Goal: Task Accomplishment & Management: Manage account settings

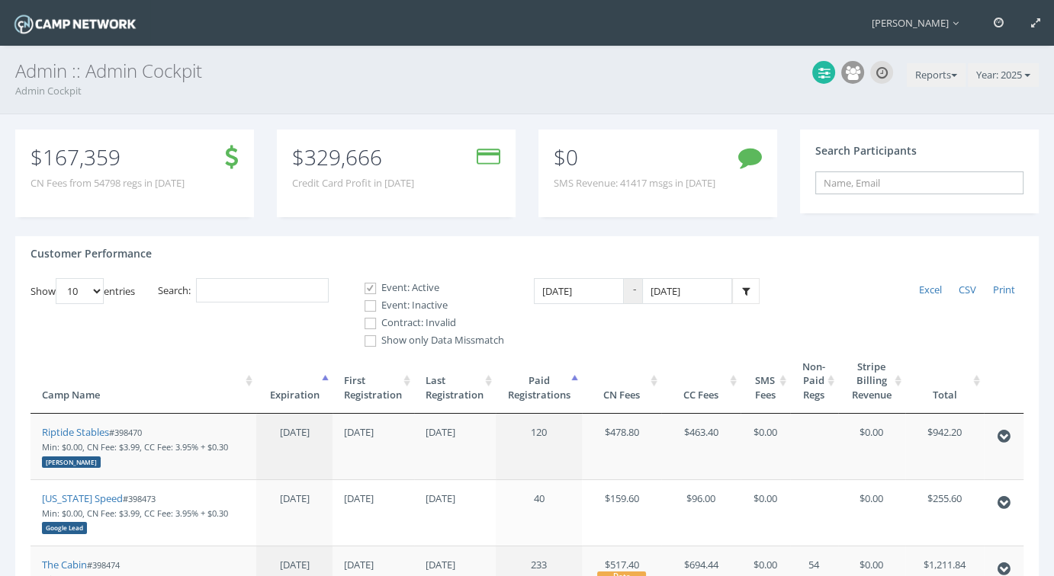
click at [846, 188] on input "text" at bounding box center [919, 183] width 208 height 23
paste input "cec69fd8f33c111b"
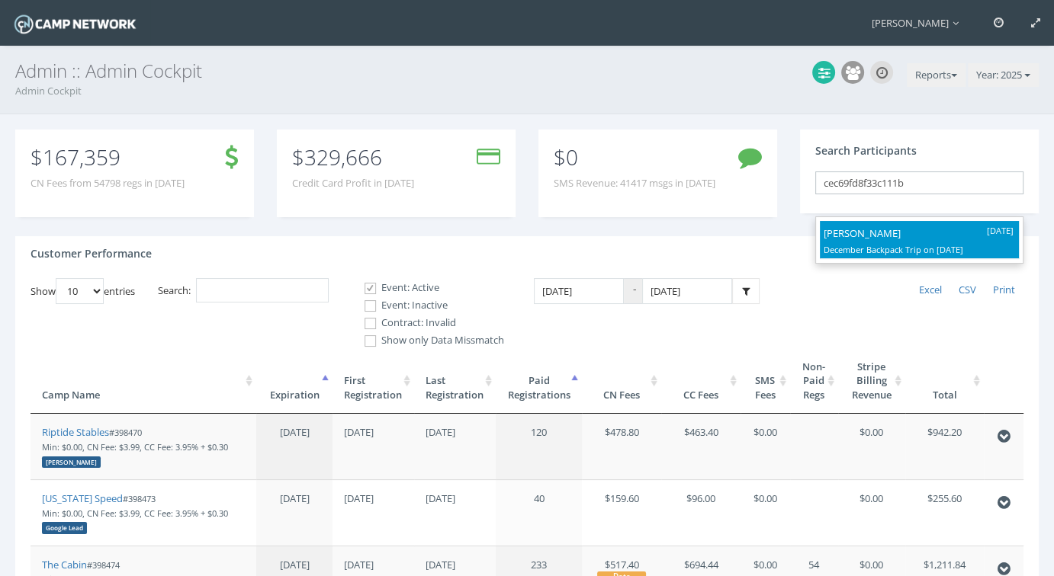
click at [891, 237] on p "Kandice Mitchell" at bounding box center [918, 233] width 191 height 17
type input "Kandice Mitchell (December Backpack Trip, Dec-11, 2025)"
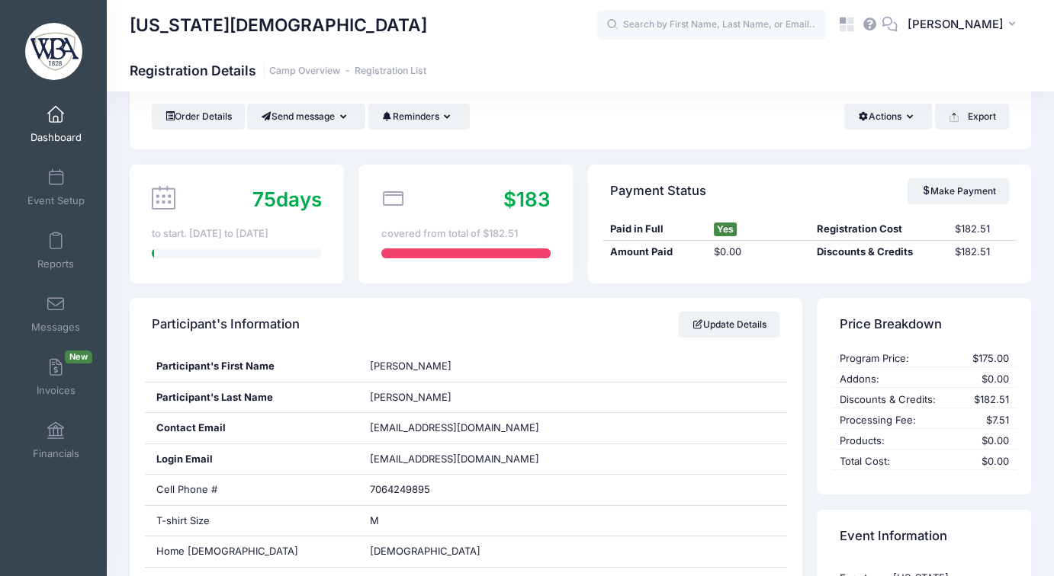
scroll to position [26, 0]
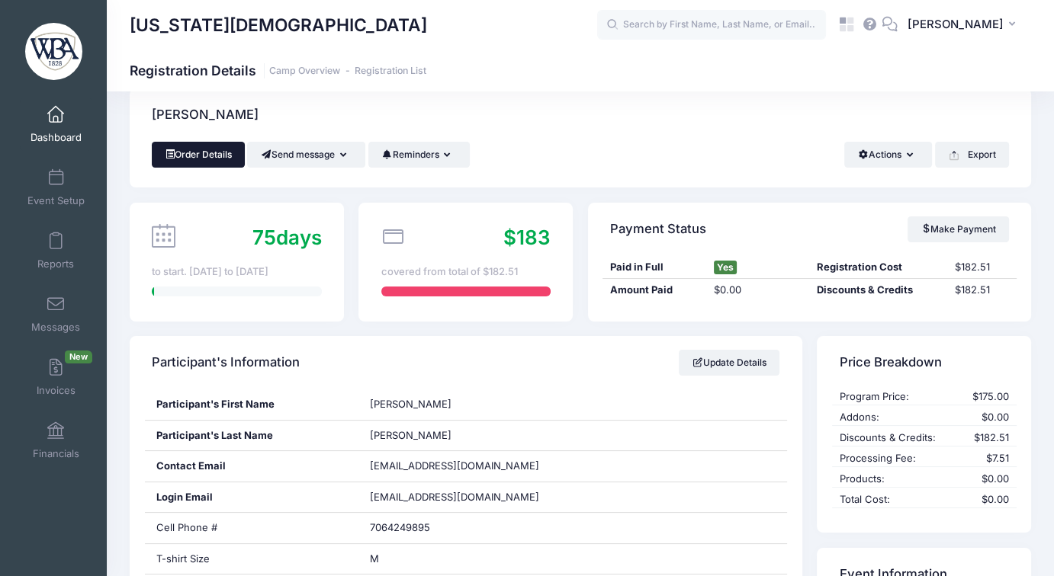
click at [210, 150] on link "Order Details" at bounding box center [198, 155] width 93 height 26
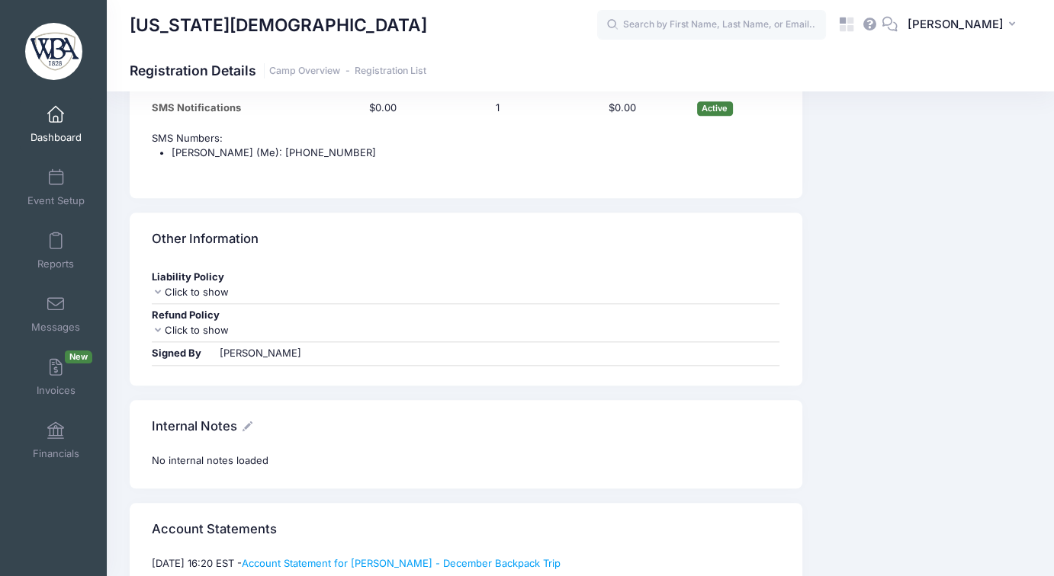
scroll to position [1703, 0]
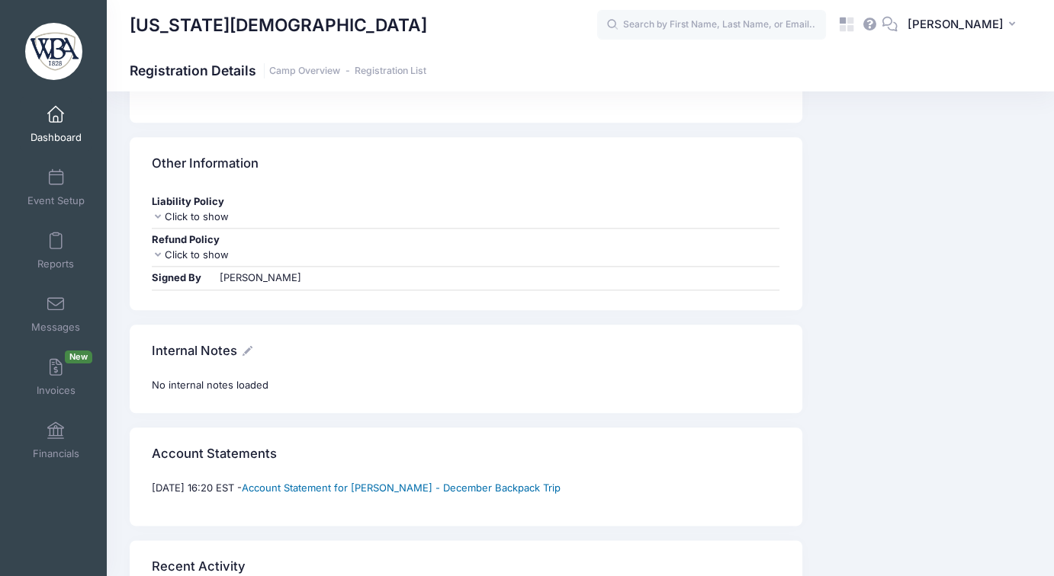
click at [421, 482] on link "Account Statement for Kandice Mitchell - December Backpack Trip" at bounding box center [401, 488] width 319 height 12
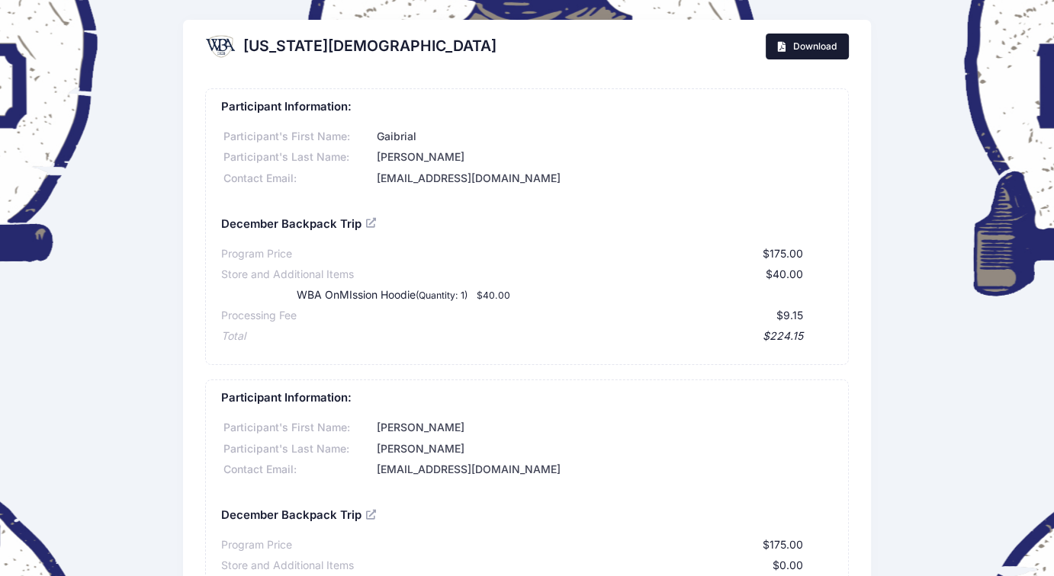
click at [808, 48] on span "Download" at bounding box center [813, 45] width 43 height 11
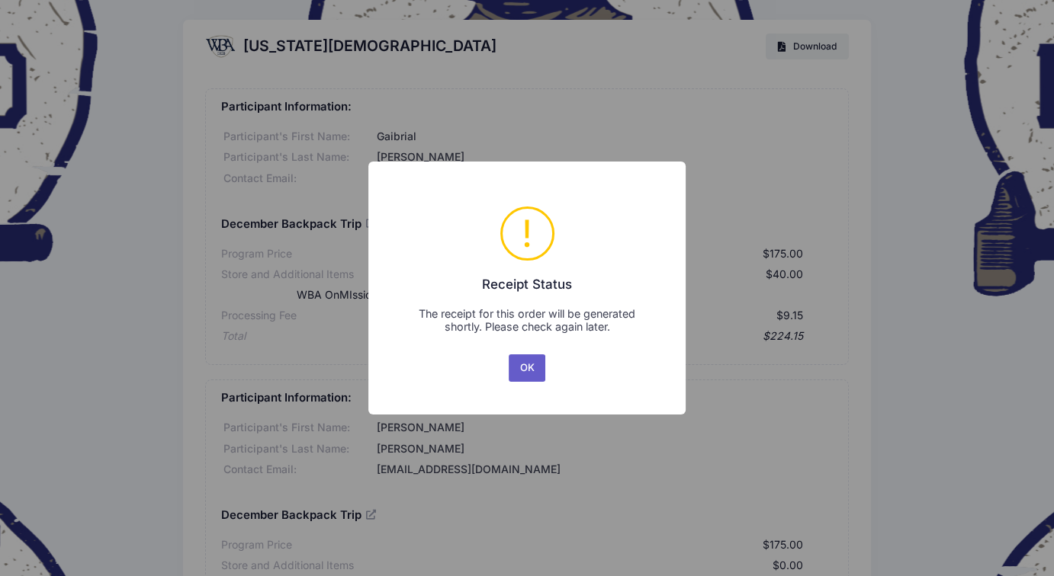
click at [520, 355] on button "OK" at bounding box center [527, 368] width 37 height 27
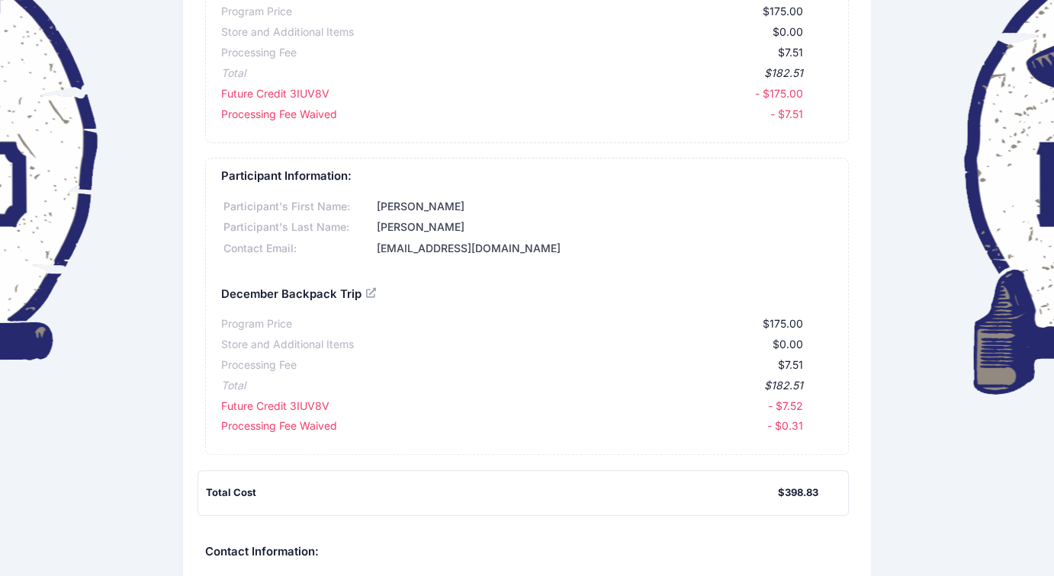
scroll to position [610, 0]
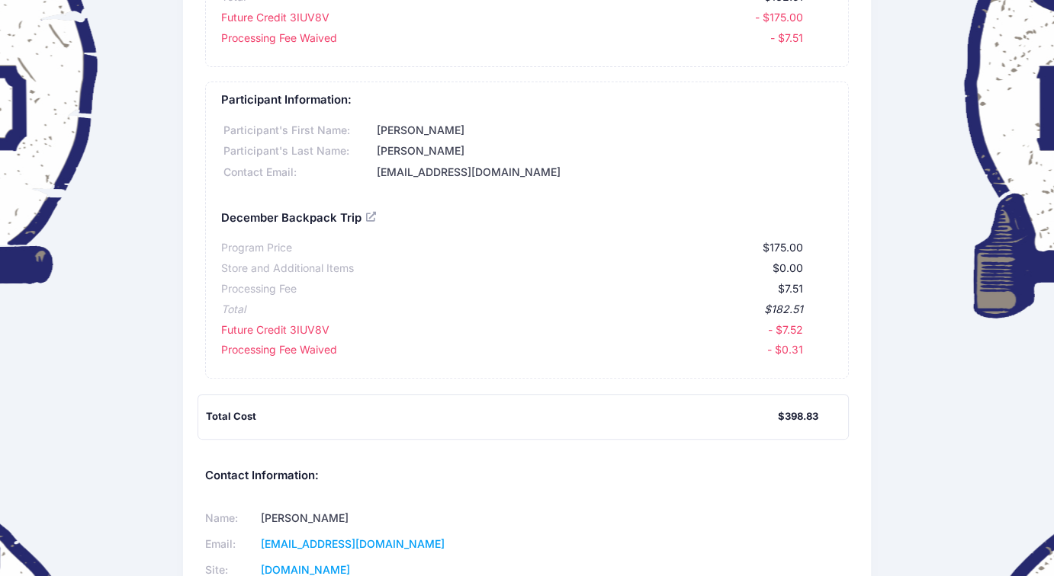
drag, startPoint x: 823, startPoint y: 418, endPoint x: 763, endPoint y: 416, distance: 60.3
click at [763, 416] on div "Total Cost $398.83" at bounding box center [526, 416] width 641 height 15
drag, startPoint x: 805, startPoint y: 310, endPoint x: 288, endPoint y: 309, distance: 517.0
click at [288, 309] on div "Total $182.51" at bounding box center [527, 307] width 612 height 21
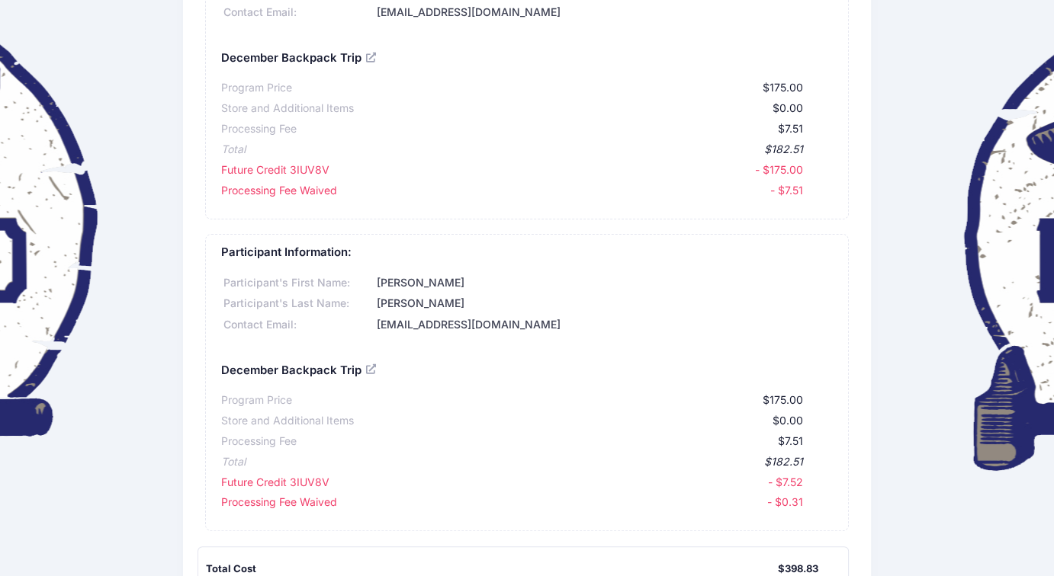
drag, startPoint x: 807, startPoint y: 193, endPoint x: 753, endPoint y: 152, distance: 68.0
click at [753, 152] on div "Program Price $175.00 Store and Additional Items $0.00 Processing Fee $7.51 Tot…" at bounding box center [527, 137] width 612 height 124
click at [765, 148] on div "$182.51" at bounding box center [524, 150] width 557 height 16
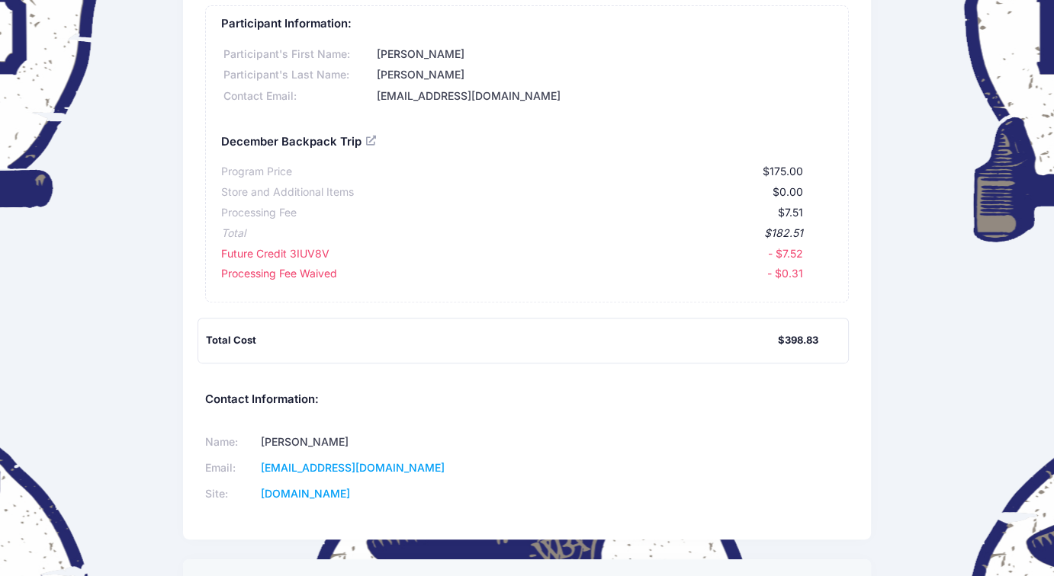
scroll to position [534, 0]
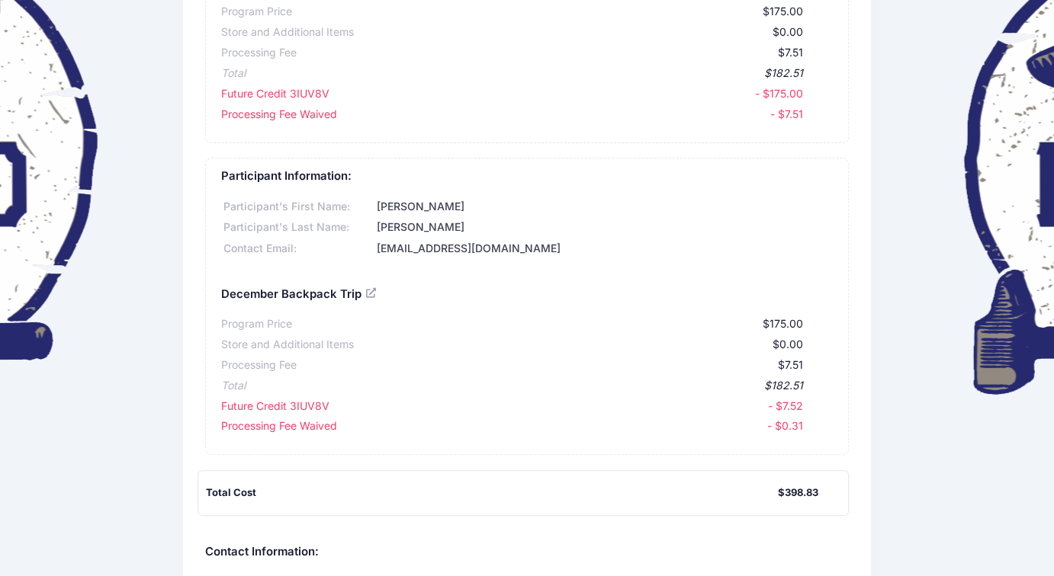
drag, startPoint x: 807, startPoint y: 386, endPoint x: 746, endPoint y: 386, distance: 61.0
click at [746, 386] on div "Total $182.51" at bounding box center [527, 384] width 612 height 21
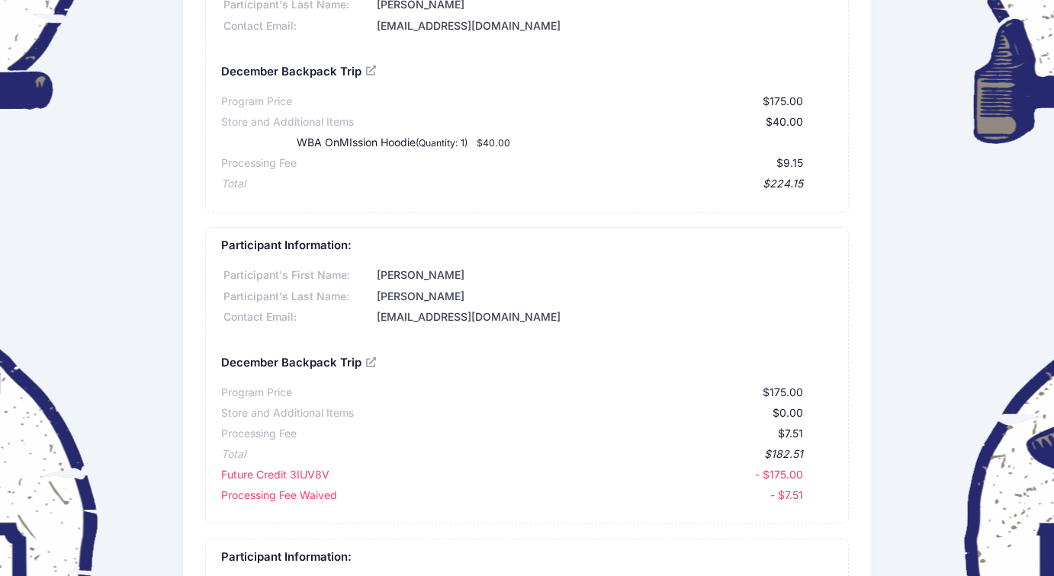
scroll to position [76, 0]
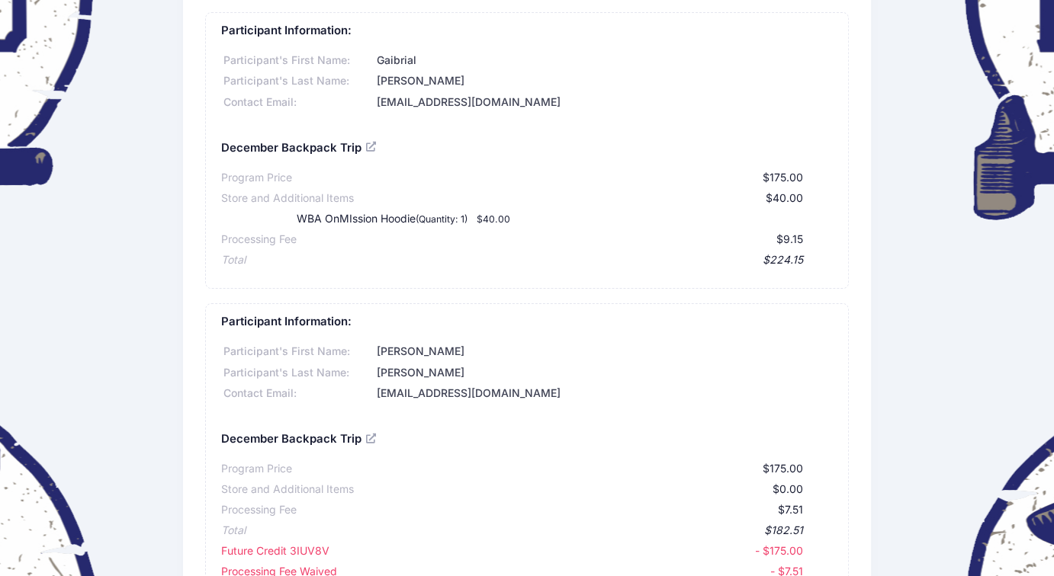
drag, startPoint x: 804, startPoint y: 260, endPoint x: 220, endPoint y: 191, distance: 588.9
click at [220, 191] on div "Participant Information: Participant's First Name: Gaibrial Participant's Last …" at bounding box center [526, 150] width 643 height 277
click at [789, 260] on div "$224.15" at bounding box center [524, 260] width 557 height 16
click at [807, 258] on div "Total $224.15" at bounding box center [527, 258] width 612 height 21
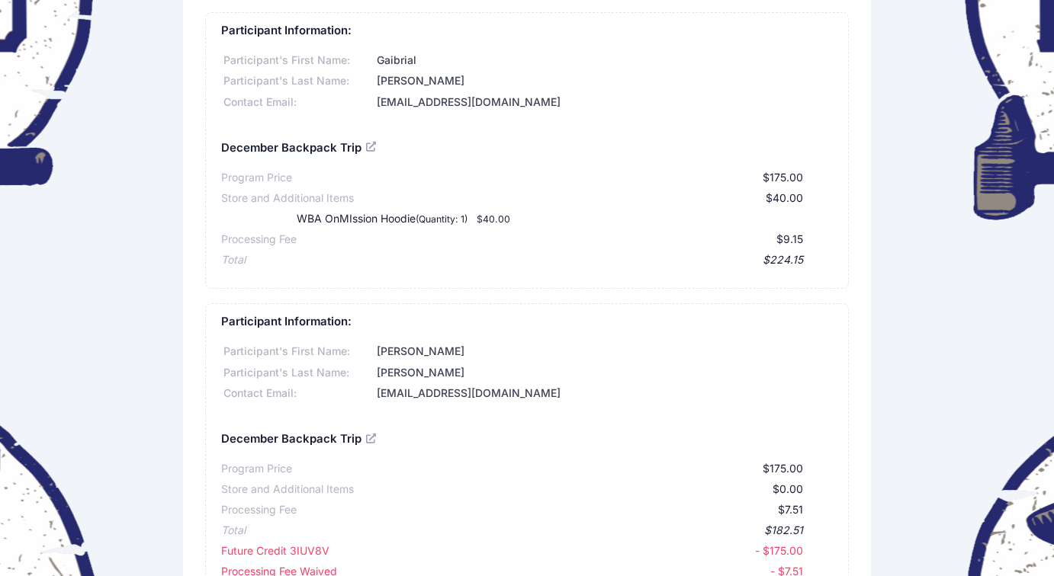
drag, startPoint x: 807, startPoint y: 258, endPoint x: 754, endPoint y: 258, distance: 53.4
click at [754, 258] on div "Total $224.15" at bounding box center [527, 258] width 612 height 21
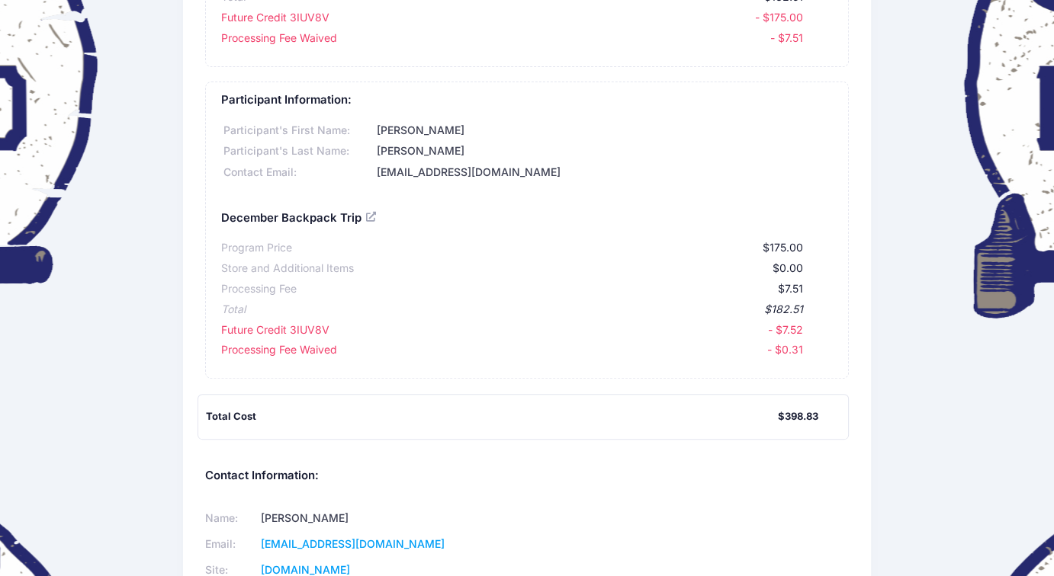
scroll to position [686, 0]
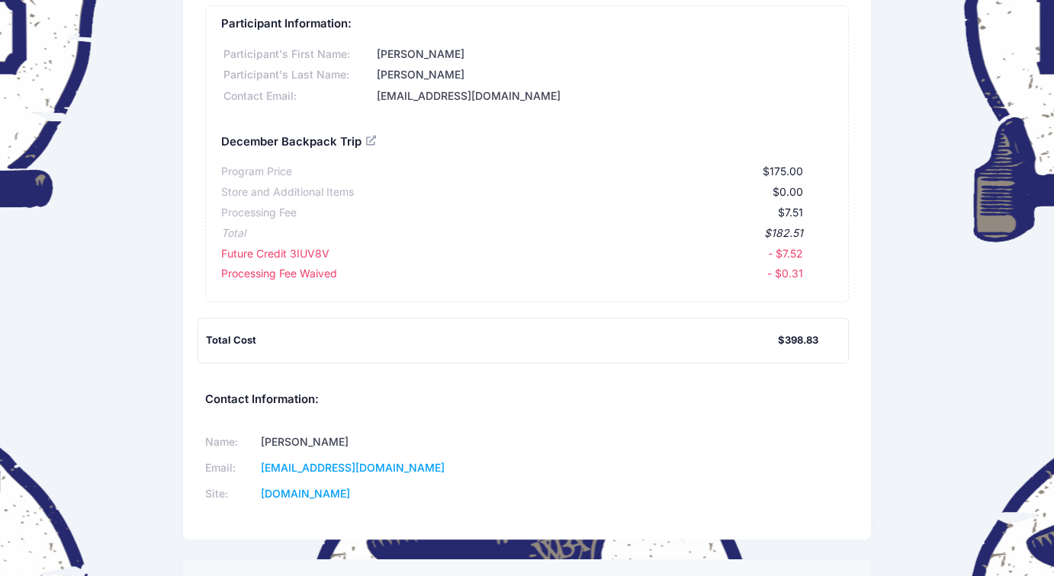
drag, startPoint x: 805, startPoint y: 271, endPoint x: 213, endPoint y: 258, distance: 592.6
click at [213, 258] on div "Participant Information: Participant's First Name: Jeff Participant's Last Name…" at bounding box center [526, 153] width 643 height 297
drag, startPoint x: 766, startPoint y: 233, endPoint x: 410, endPoint y: 239, distance: 355.4
click at [410, 239] on div "Total $182.51" at bounding box center [527, 231] width 612 height 21
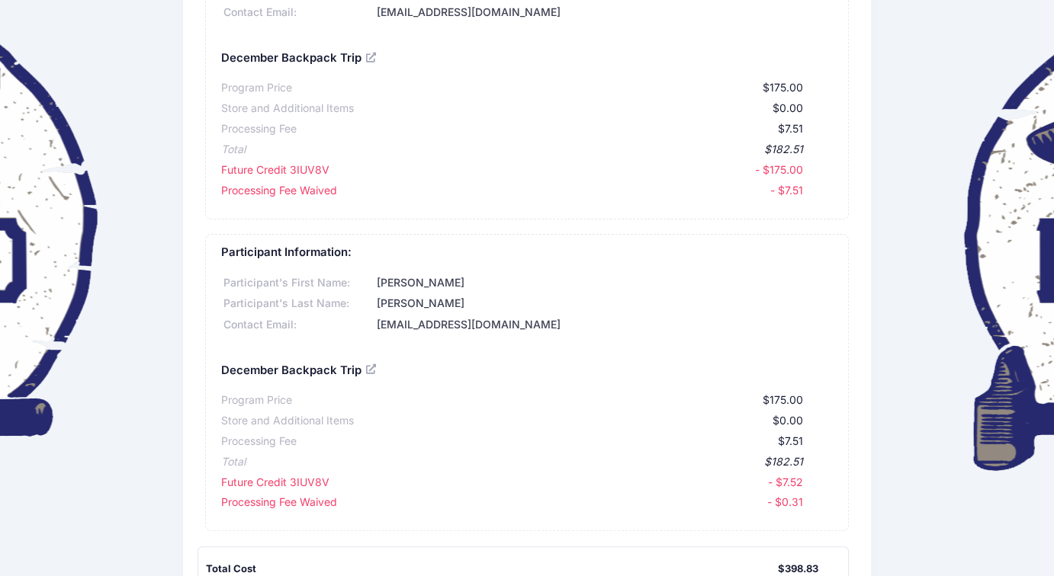
scroll to position [534, 0]
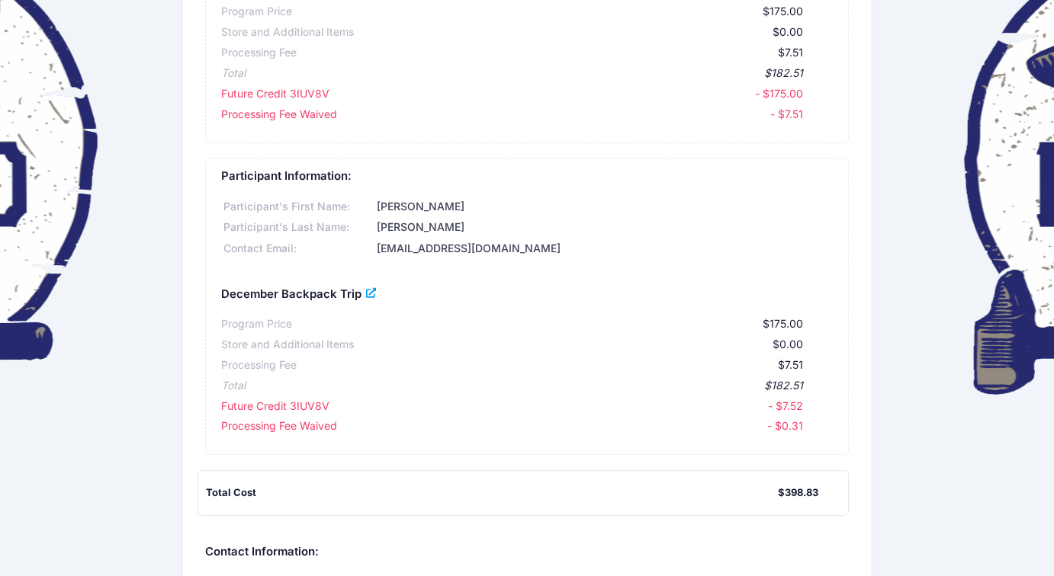
click at [366, 293] on link at bounding box center [372, 293] width 12 height 14
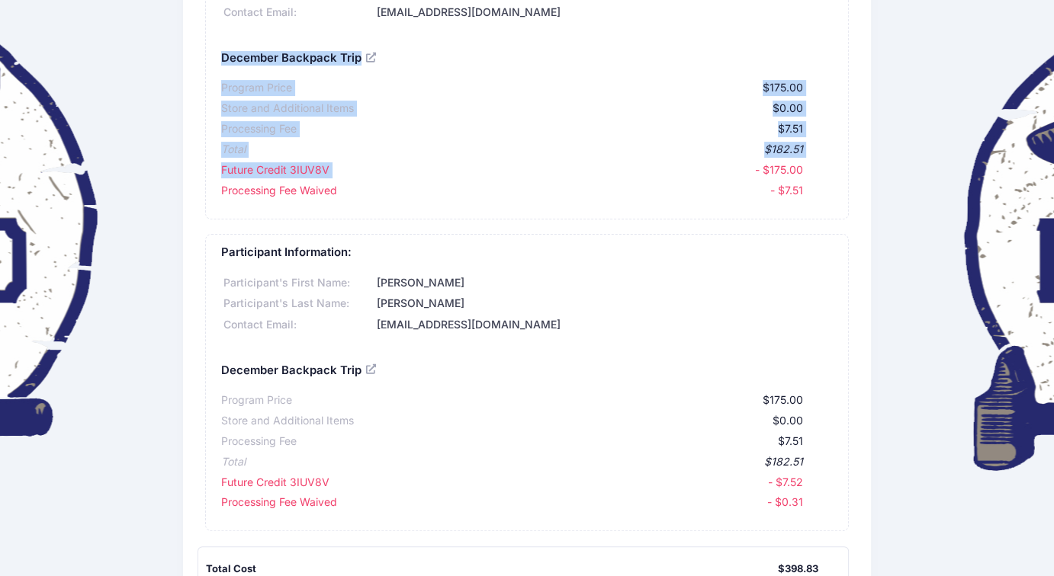
drag, startPoint x: 222, startPoint y: 56, endPoint x: 596, endPoint y: 169, distance: 390.1
click at [596, 169] on div "December Backpack Trip Program Price $175.00 Store and Additional Items $0.00 P…" at bounding box center [527, 119] width 612 height 159
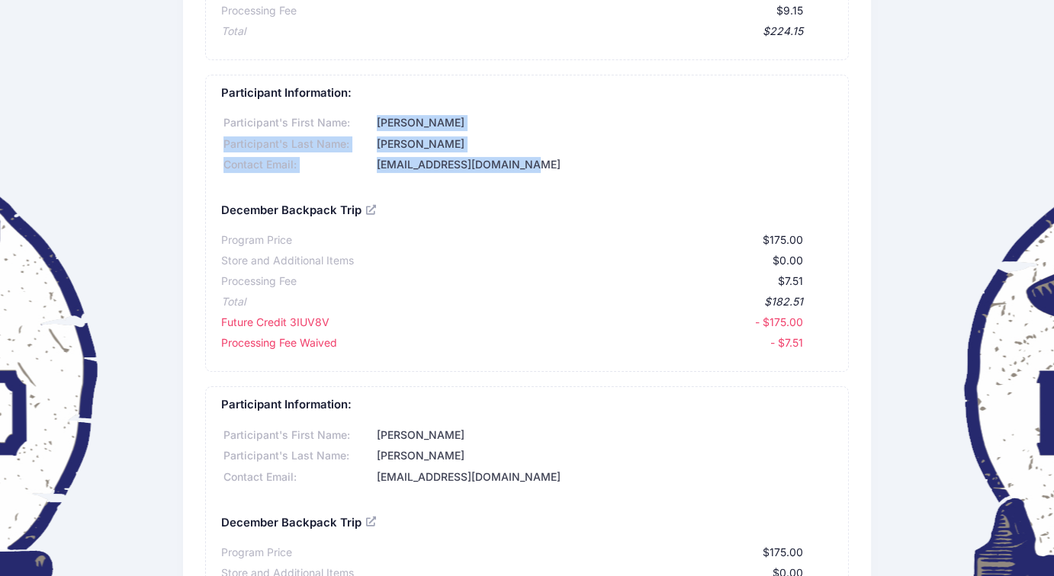
drag, startPoint x: 380, startPoint y: 130, endPoint x: 517, endPoint y: 161, distance: 140.8
click at [517, 161] on div "Participant's First Name: Kandice Participant's Last Name: Mitchell Contact Ema…" at bounding box center [527, 142] width 612 height 63
click at [522, 162] on div "[EMAIL_ADDRESS][DOMAIN_NAME]" at bounding box center [603, 165] width 459 height 16
drag, startPoint x: 459, startPoint y: 150, endPoint x: 208, endPoint y: 120, distance: 252.7
click at [208, 120] on div "Participant Information: Participant's First Name: Kandice Participant's Last N…" at bounding box center [526, 223] width 643 height 297
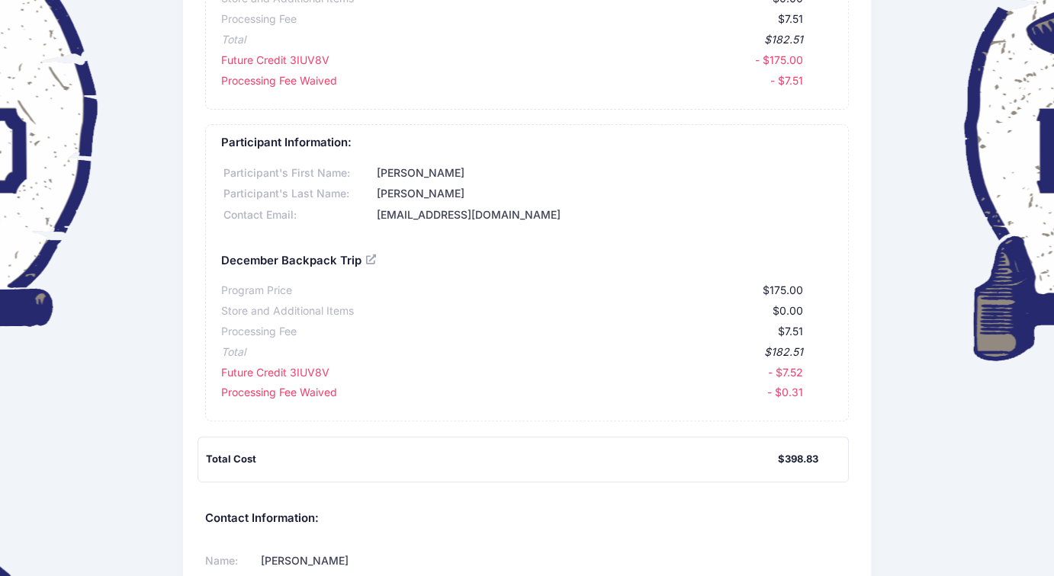
scroll to position [187, 0]
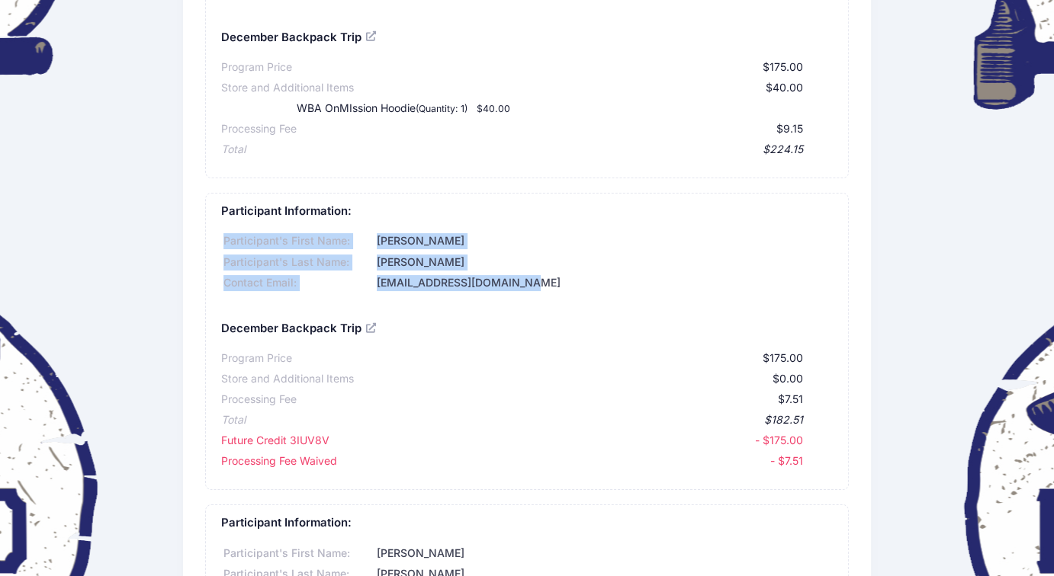
click at [483, 258] on div "[PERSON_NAME]" at bounding box center [603, 263] width 459 height 16
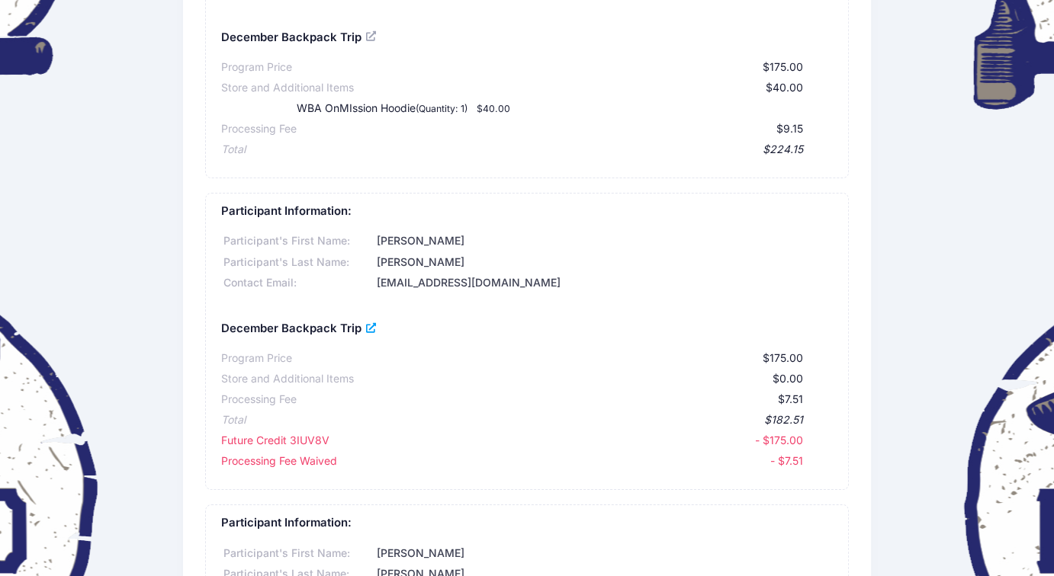
click at [373, 329] on icon at bounding box center [372, 329] width 12 height 0
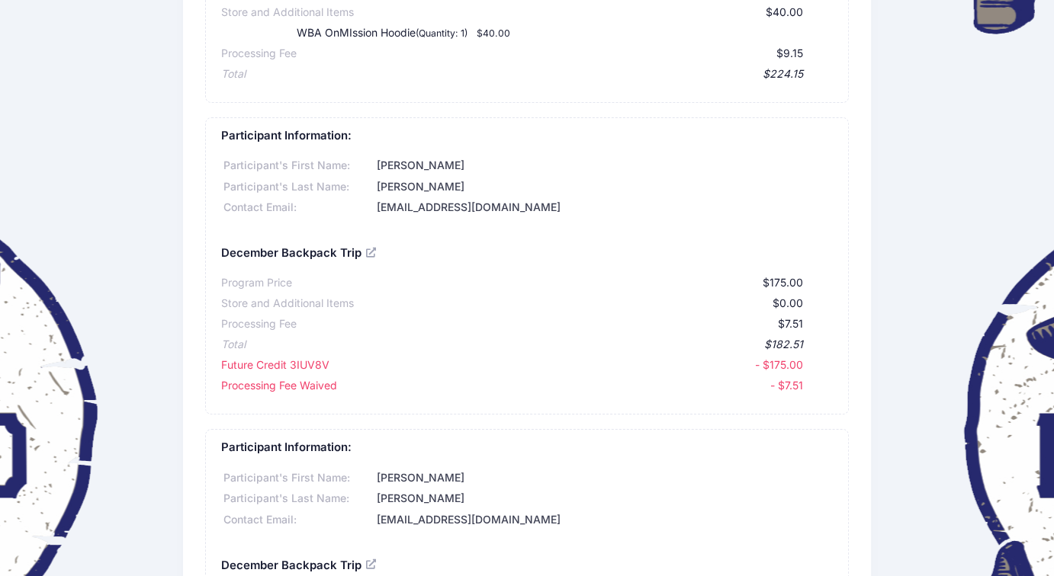
drag, startPoint x: 782, startPoint y: 386, endPoint x: 204, endPoint y: 368, distance: 578.2
click at [204, 368] on div "Participant Information: Participant's First Name: Gaibrial Participant's Last …" at bounding box center [527, 387] width 688 height 1153
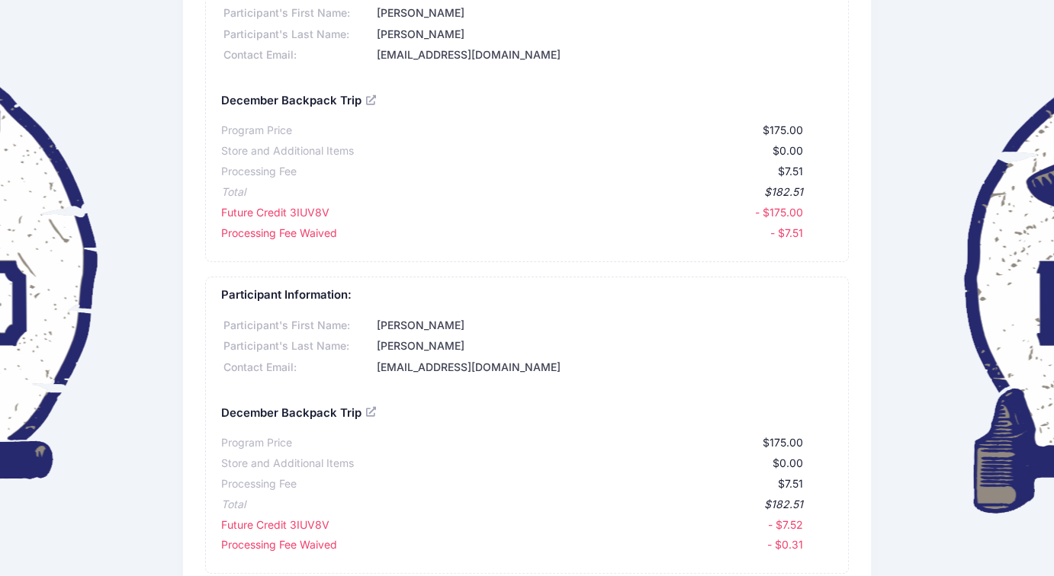
scroll to position [492, 0]
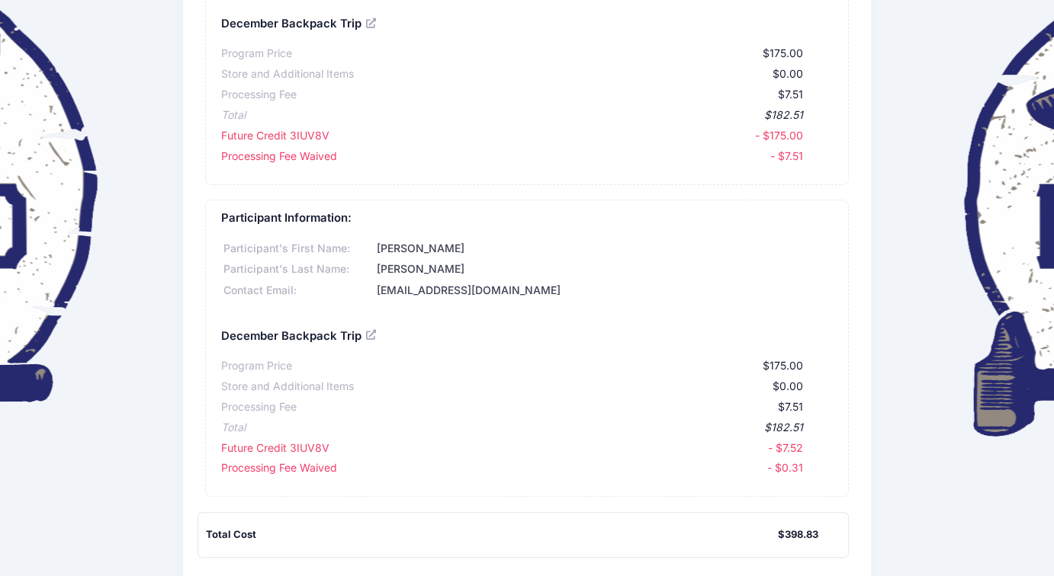
click at [785, 133] on div "- $175.00" at bounding box center [566, 136] width 474 height 16
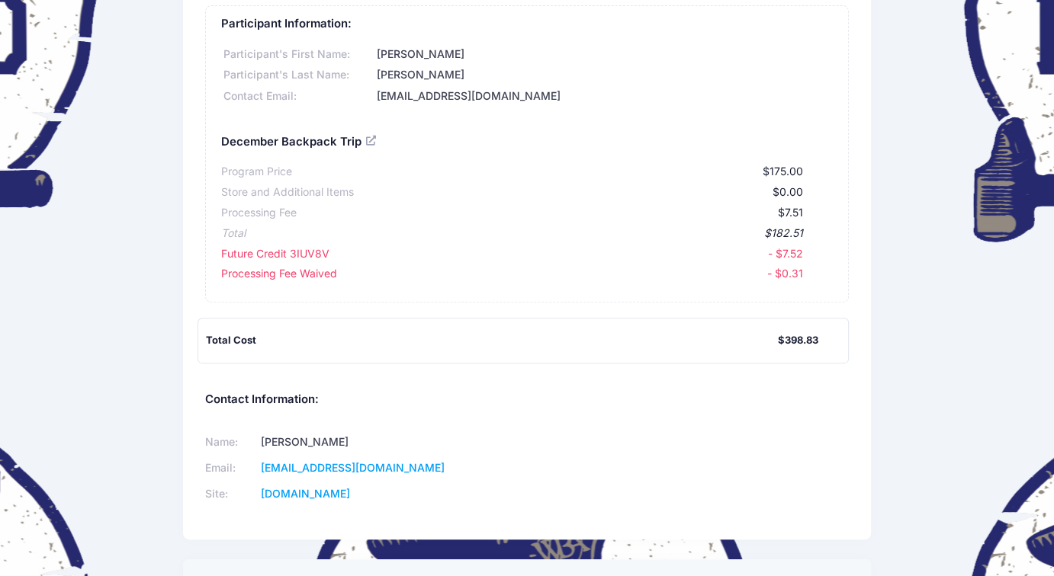
scroll to position [457, 0]
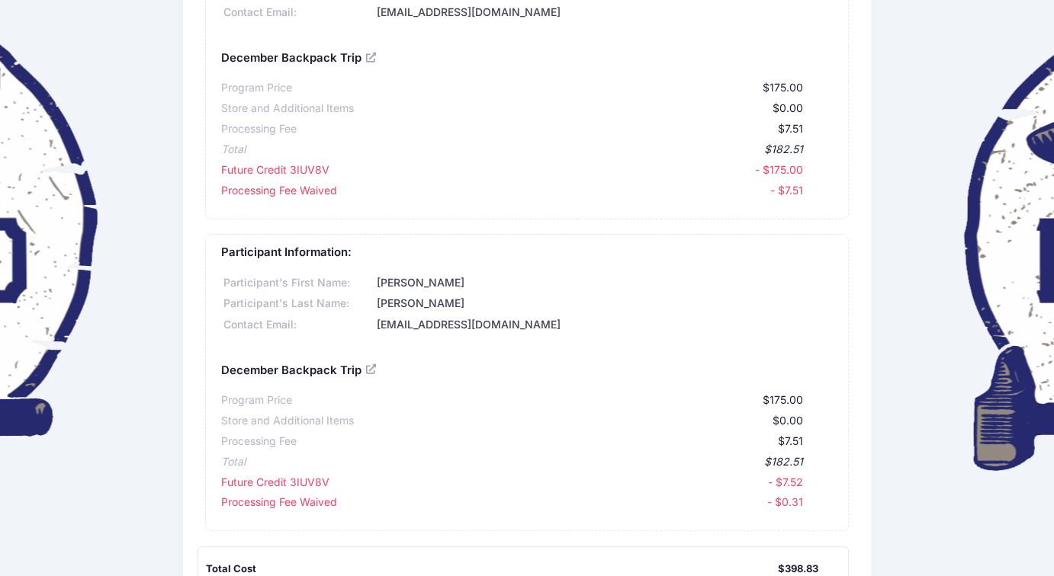
drag, startPoint x: 813, startPoint y: 185, endPoint x: 217, endPoint y: 162, distance: 595.9
click at [217, 162] on div "Participant Information: Participant's First Name: Kandice Participant's Last N…" at bounding box center [526, 70] width 643 height 297
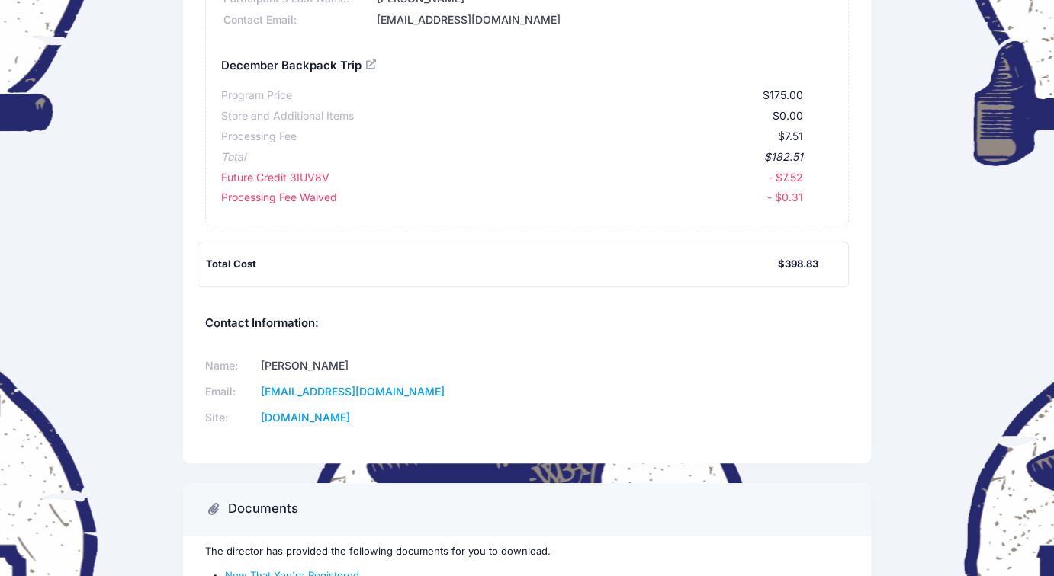
scroll to position [610, 0]
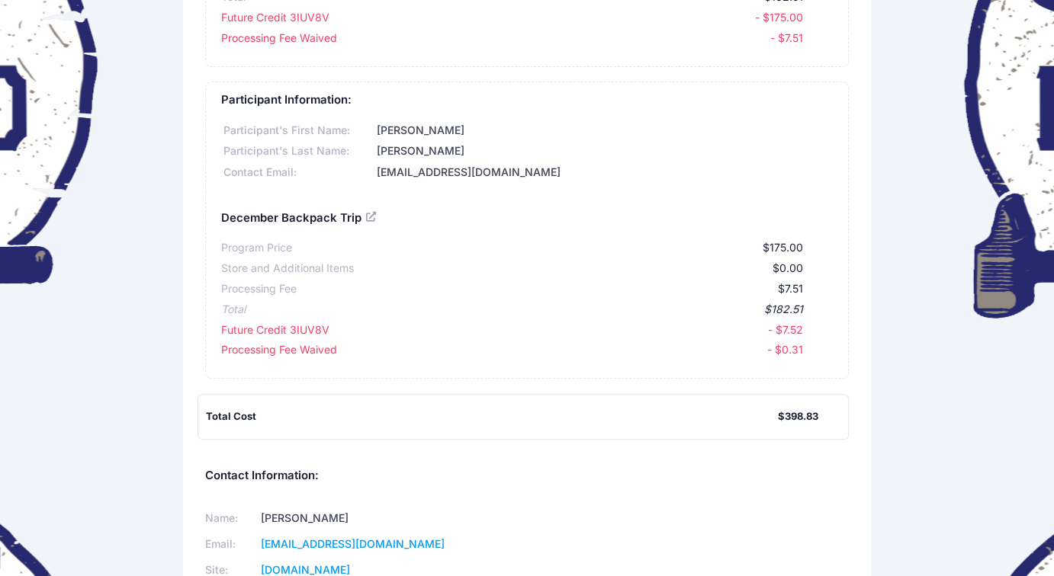
drag, startPoint x: 802, startPoint y: 351, endPoint x: 172, endPoint y: 248, distance: 638.2
click at [172, 248] on div "Washington Baptist Association Download Participant Information: Participant's …" at bounding box center [527, 98] width 1054 height 1376
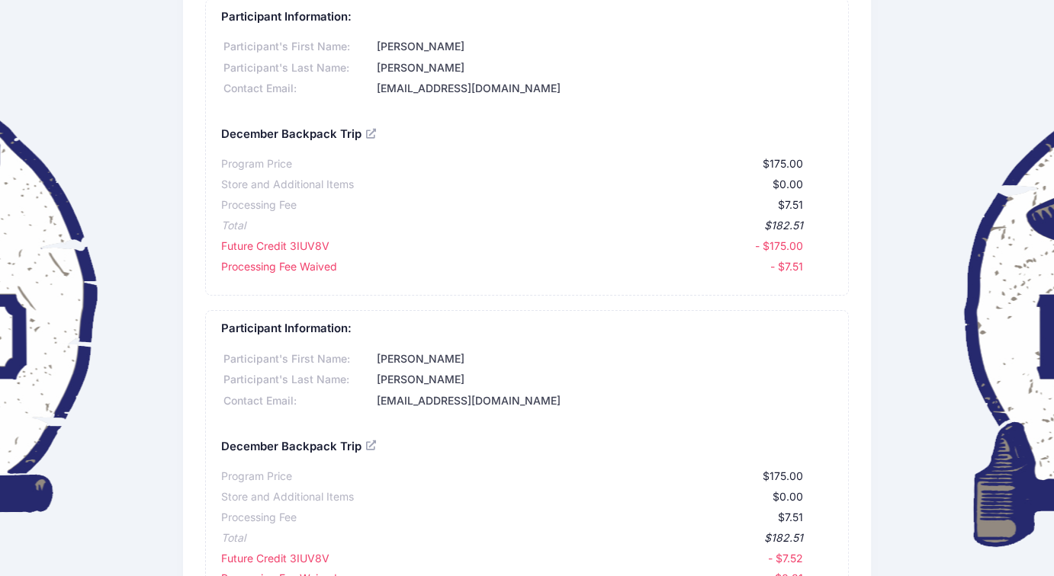
drag, startPoint x: 685, startPoint y: 266, endPoint x: 190, endPoint y: 146, distance: 509.3
click at [190, 146] on div "Participant Information: Participant's First Name: Gaibrial Participant's Last …" at bounding box center [527, 268] width 688 height 1153
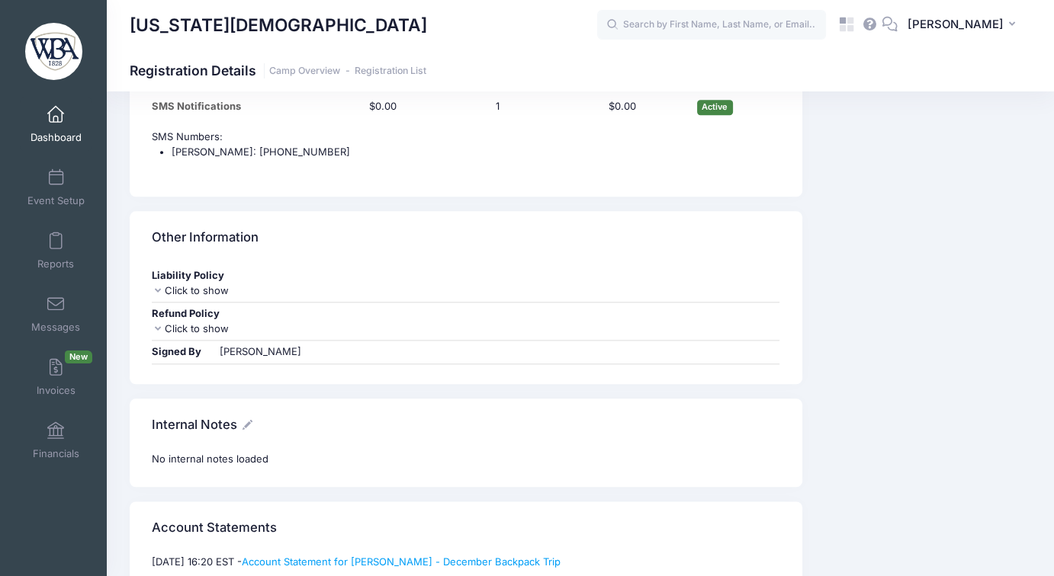
scroll to position [1830, 0]
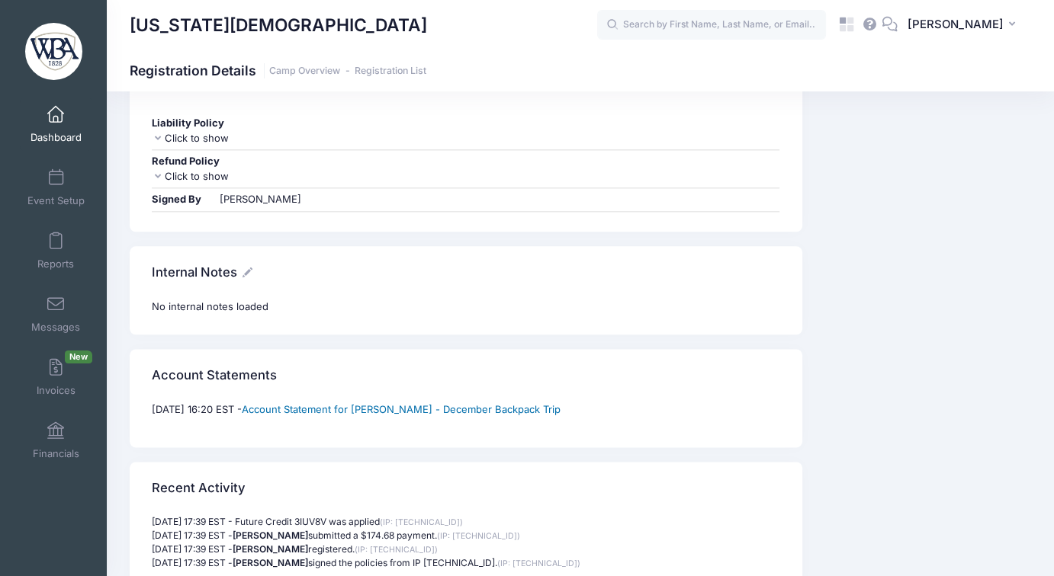
click at [455, 404] on link "Account Statement for Jeff Mitchell - December Backpack Trip" at bounding box center [401, 409] width 319 height 12
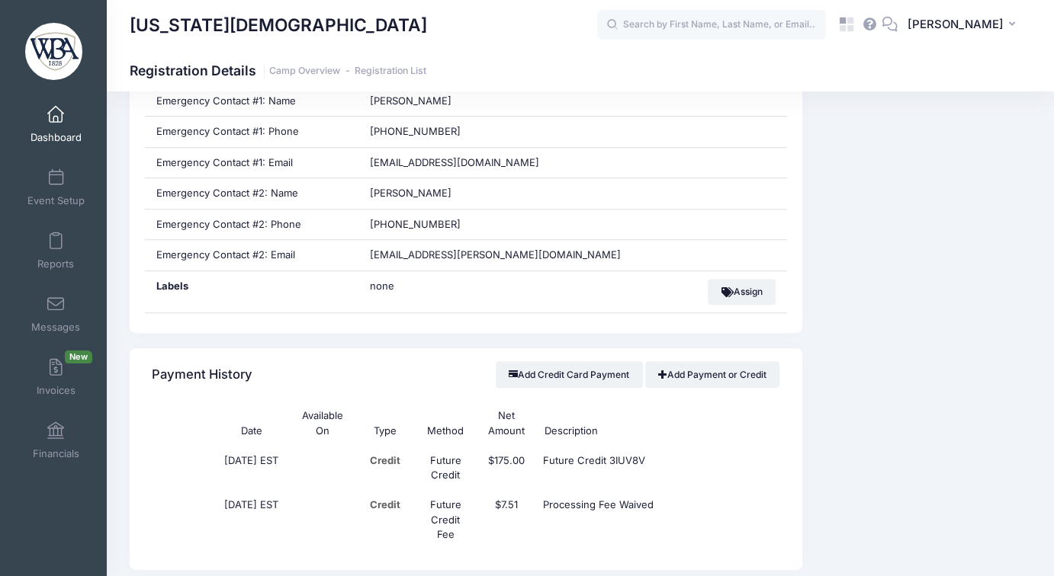
scroll to position [991, 0]
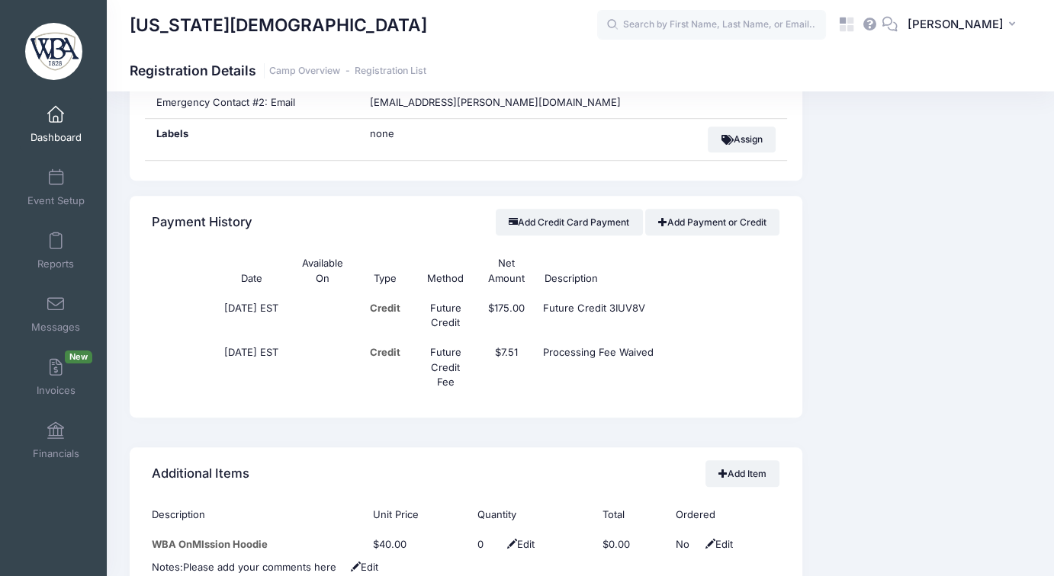
drag, startPoint x: 659, startPoint y: 349, endPoint x: 559, endPoint y: 350, distance: 99.9
click at [559, 350] on td "Processing Fee Waived" at bounding box center [628, 368] width 182 height 59
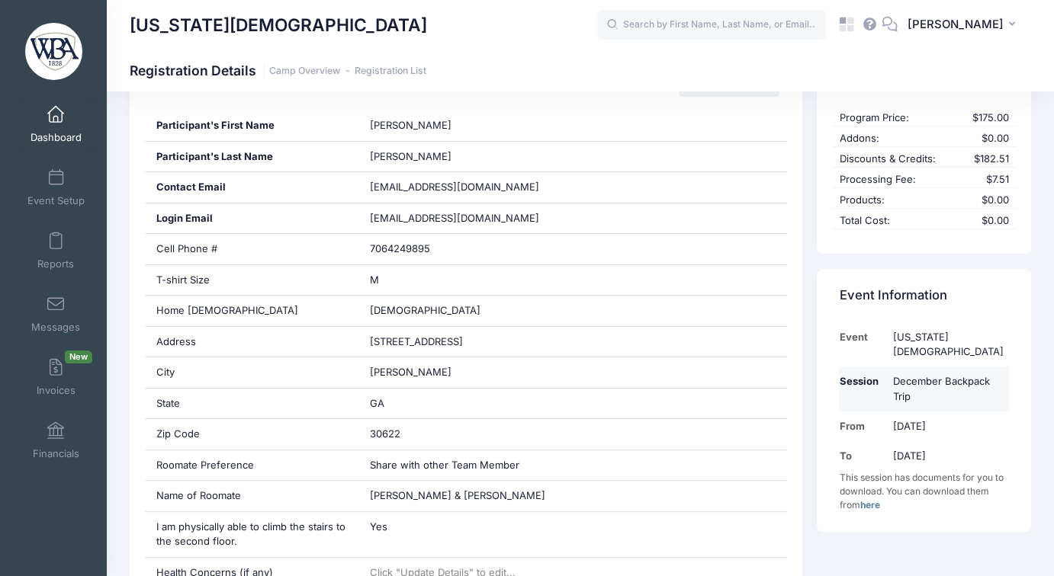
scroll to position [229, 0]
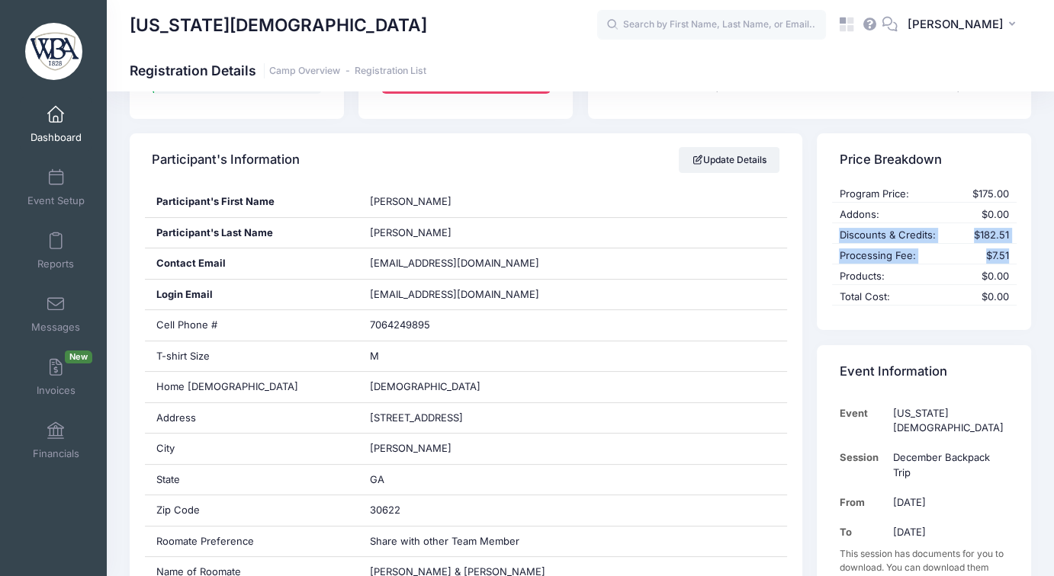
drag, startPoint x: 836, startPoint y: 232, endPoint x: 1010, endPoint y: 248, distance: 175.3
click at [1010, 248] on div "Program Price: $175.00 Addons: $0.00 Discounts & Credits: $182.51 Processing Fe…" at bounding box center [924, 258] width 214 height 143
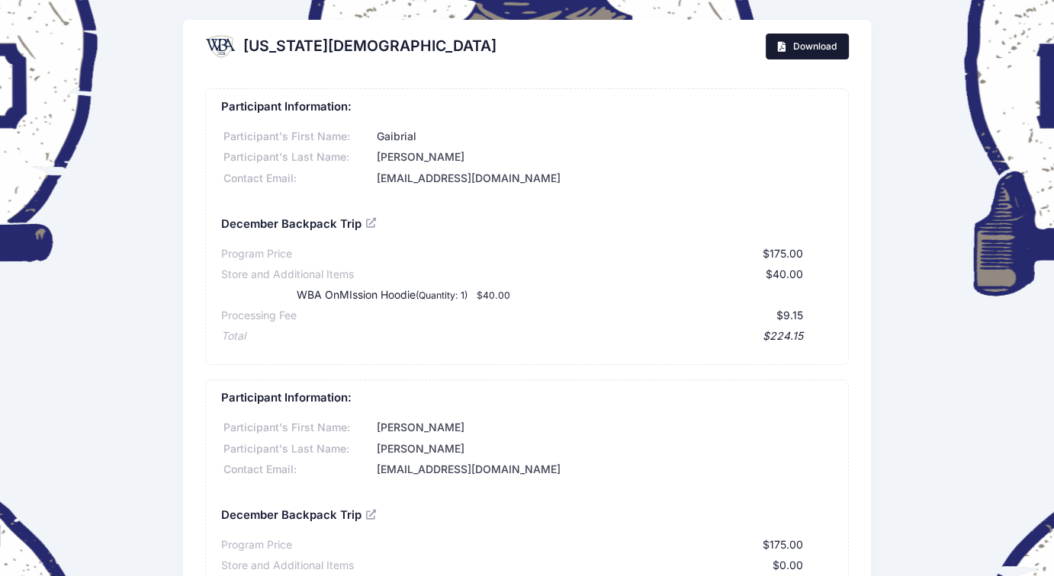
click at [809, 50] on span "Download" at bounding box center [813, 45] width 43 height 11
